Goal: Task Accomplishment & Management: Manage account settings

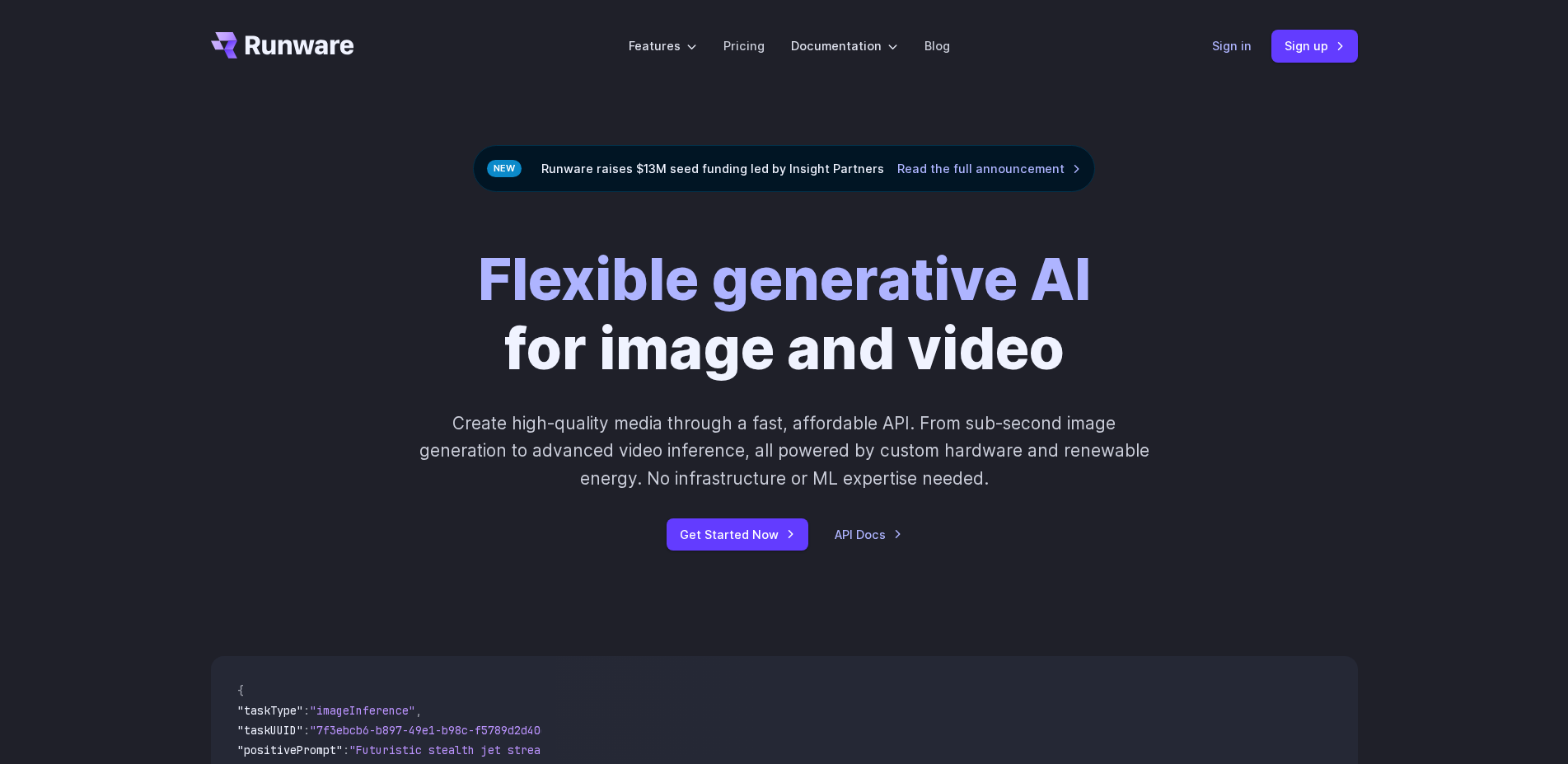
click at [1224, 48] on link "Sign in" at bounding box center [1232, 46] width 40 height 19
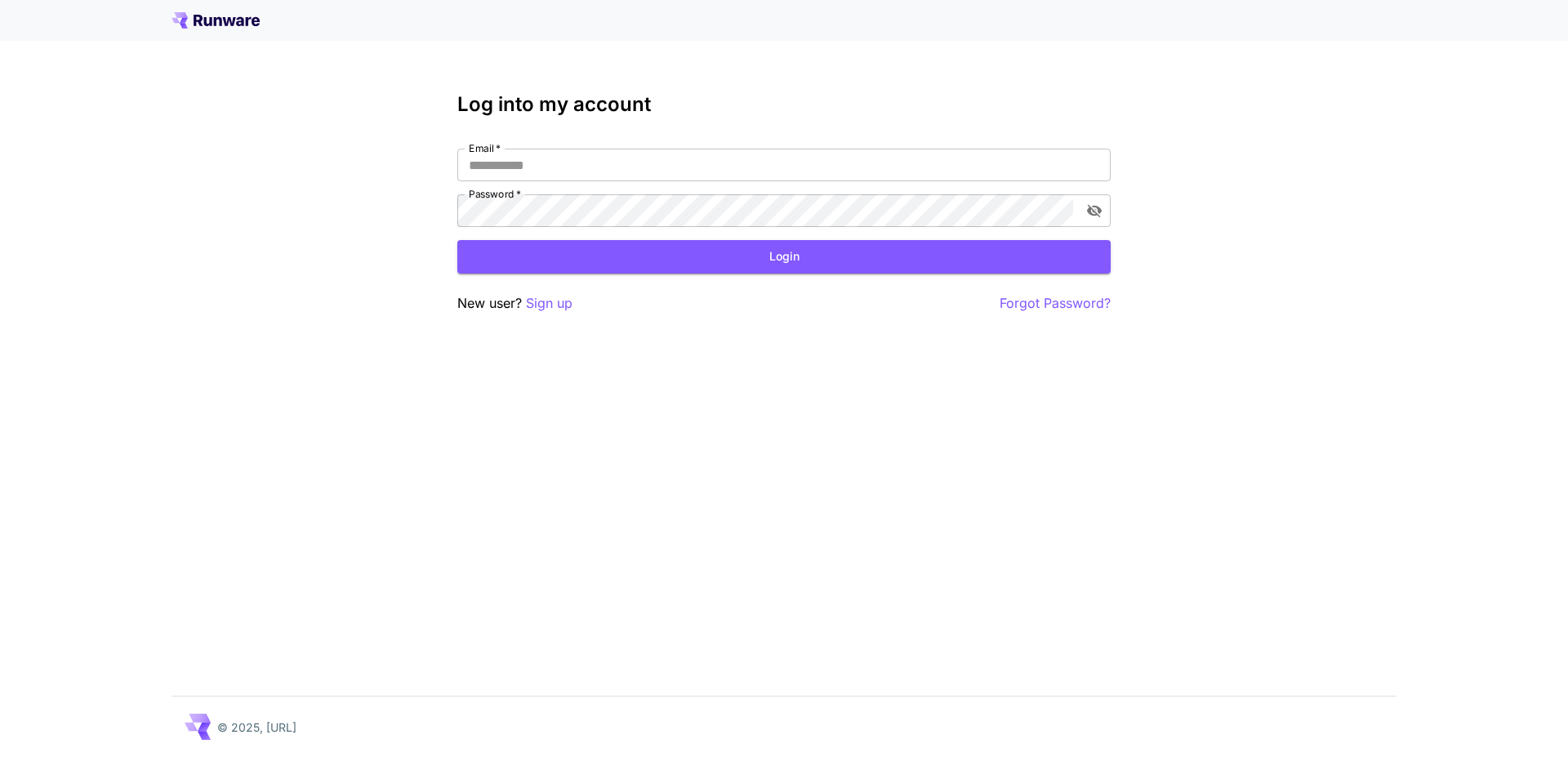
click at [550, 173] on input "Email   *" at bounding box center [784, 165] width 653 height 33
type input "*"
type input "**********"
click button "Login" at bounding box center [784, 257] width 653 height 34
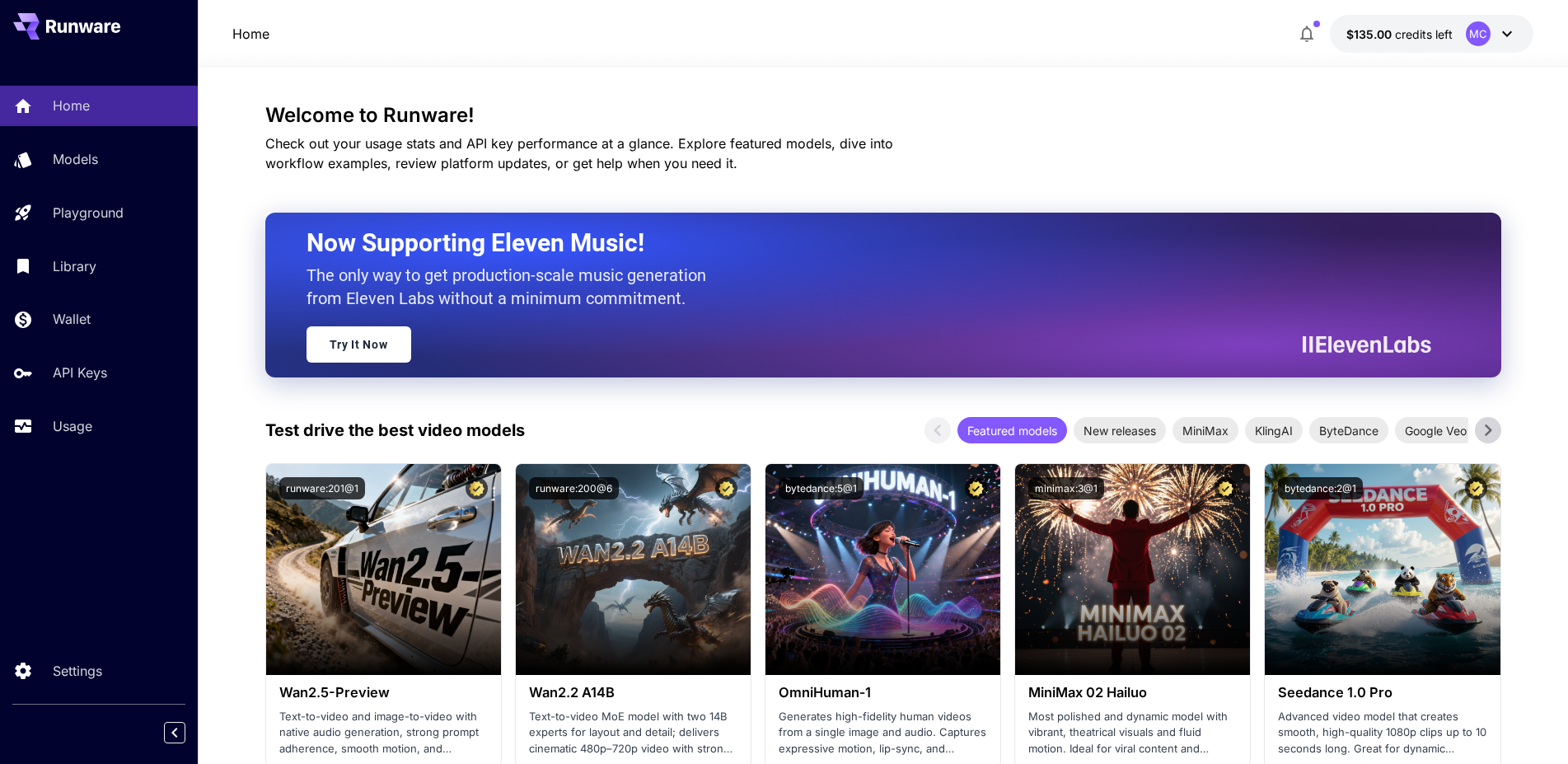
click at [1473, 37] on div "MC" at bounding box center [1478, 34] width 25 height 25
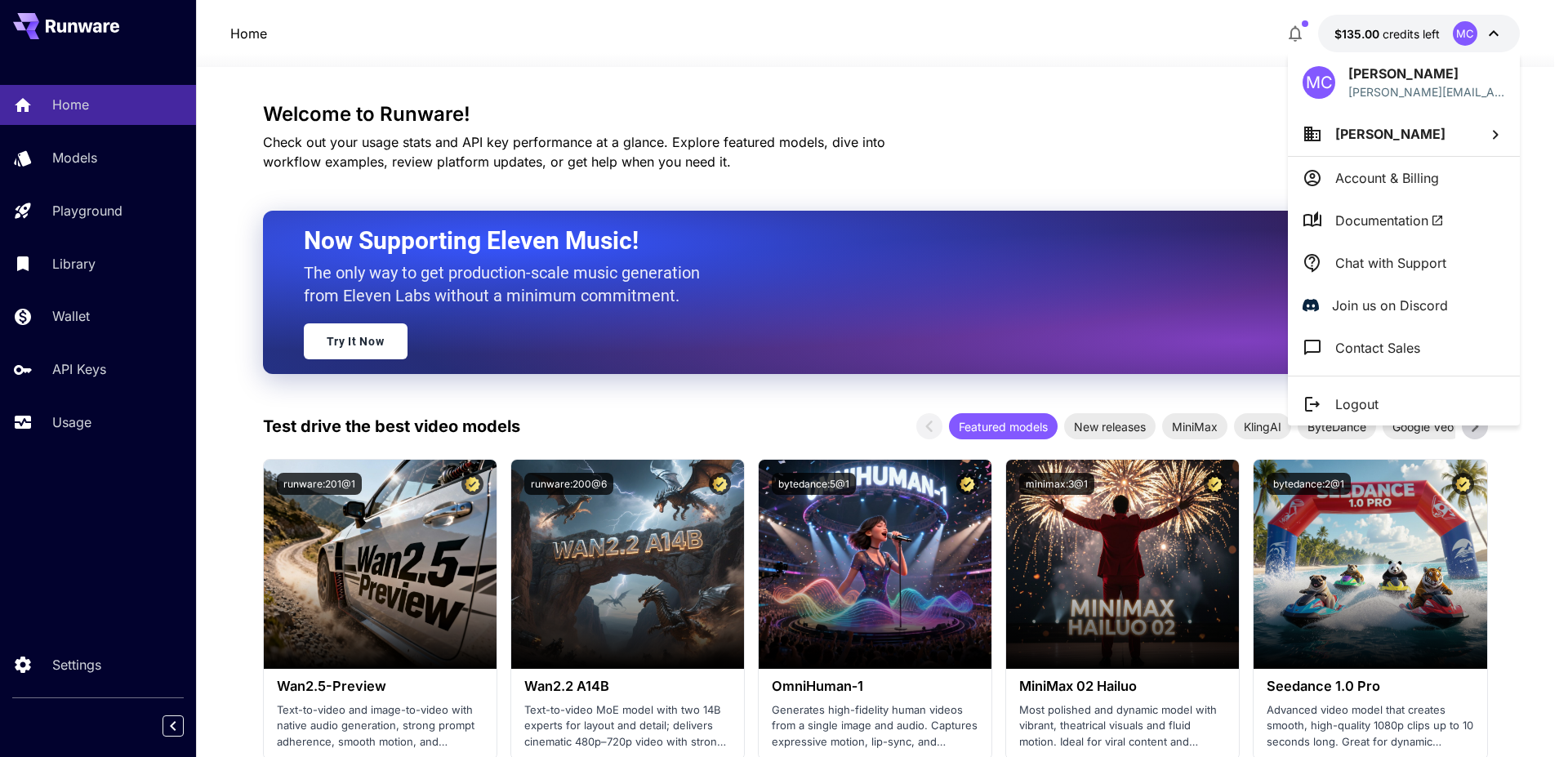
click at [1400, 184] on p "Account & Billing" at bounding box center [1387, 179] width 104 height 20
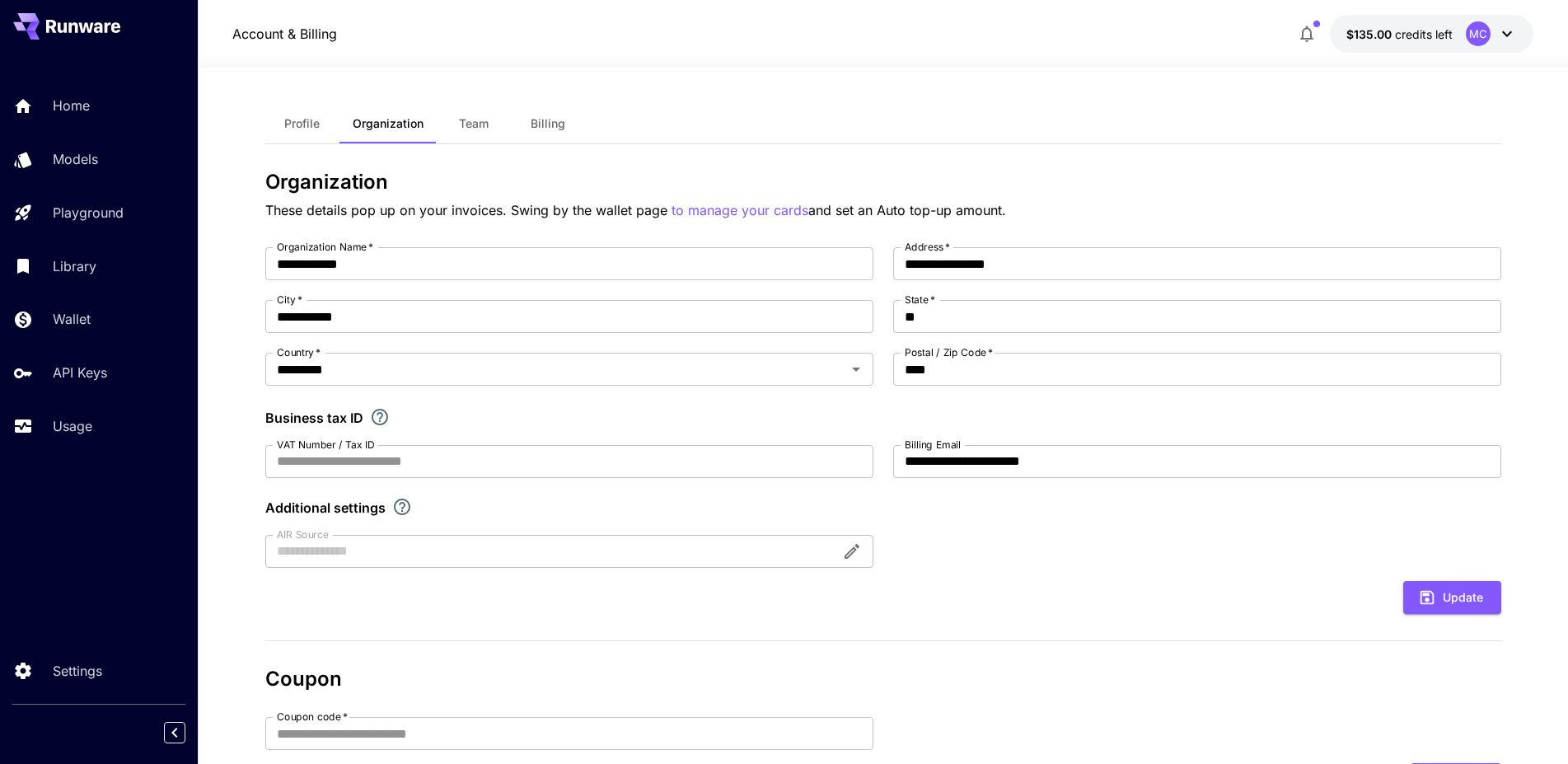
click at [546, 124] on span "Billing" at bounding box center [548, 124] width 35 height 15
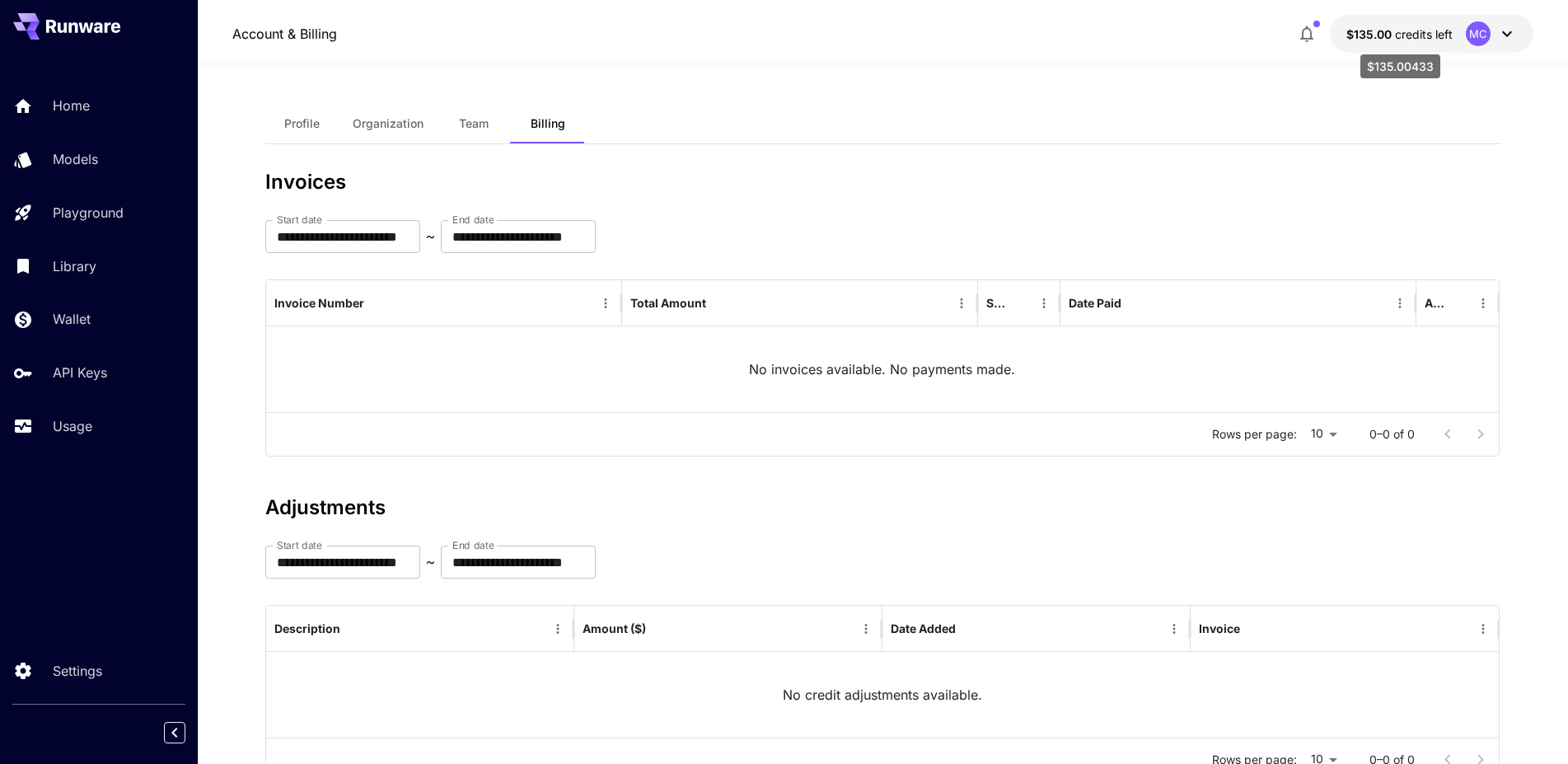
click at [1392, 36] on span "$135.00" at bounding box center [1370, 34] width 49 height 14
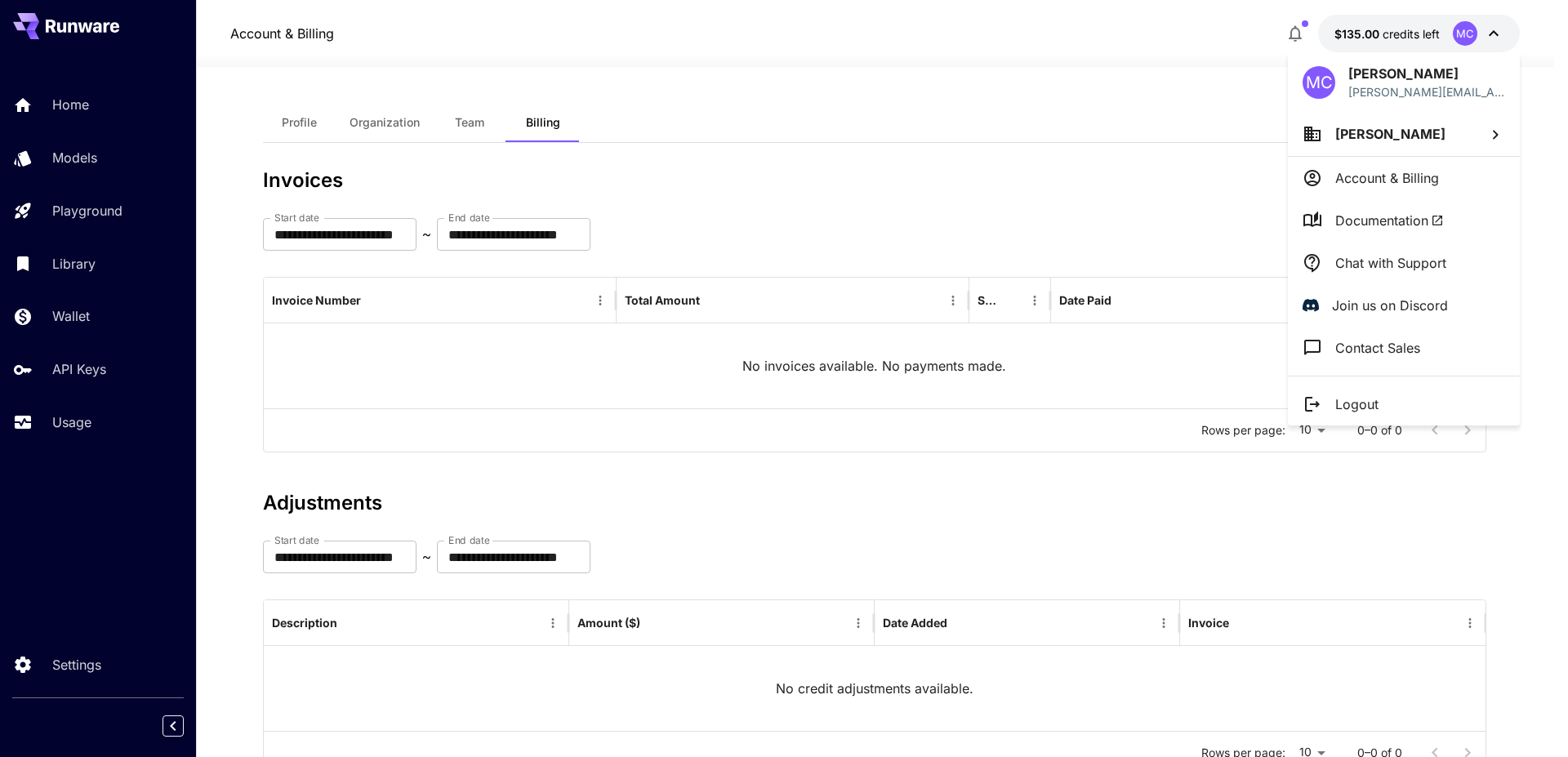
click at [641, 123] on div at bounding box center [784, 378] width 1568 height 757
